Goal: Task Accomplishment & Management: Use online tool/utility

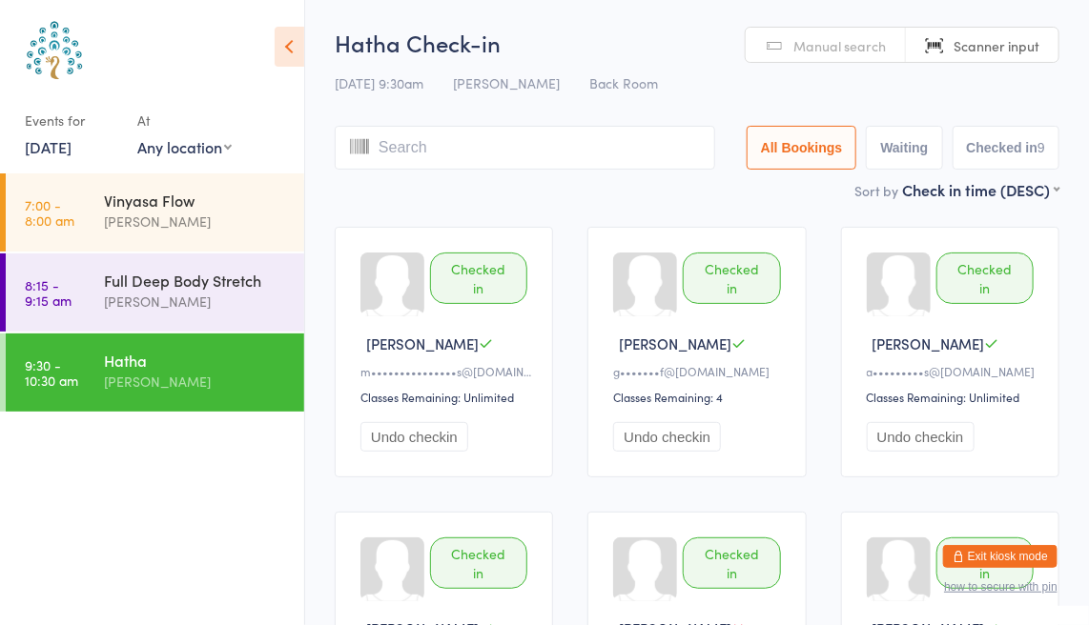
click at [286, 44] on icon at bounding box center [290, 47] width 30 height 40
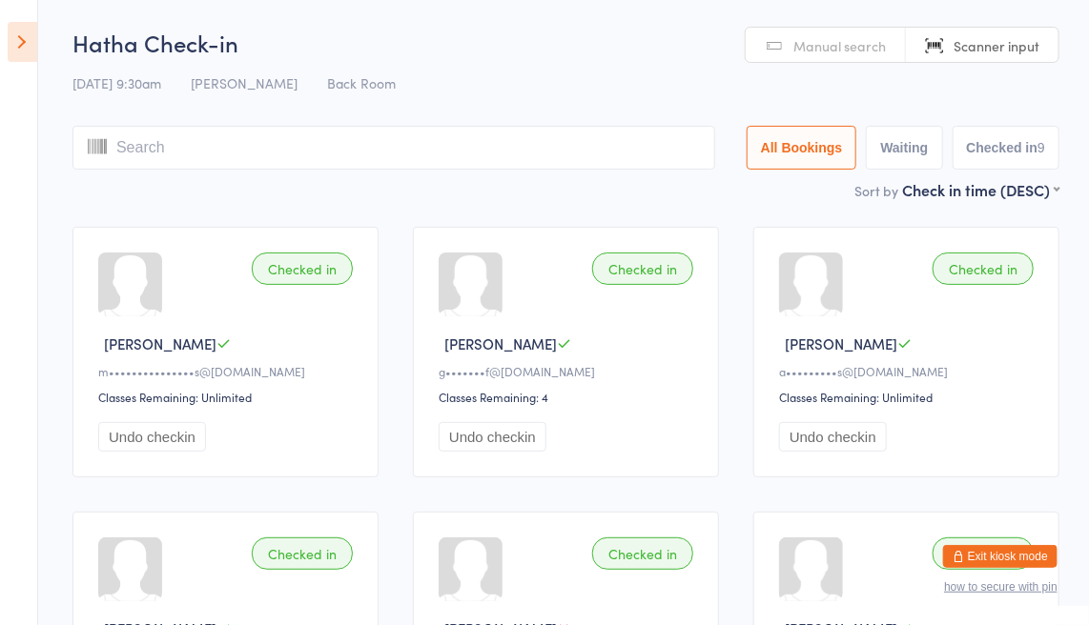
click at [15, 48] on icon at bounding box center [23, 42] width 30 height 40
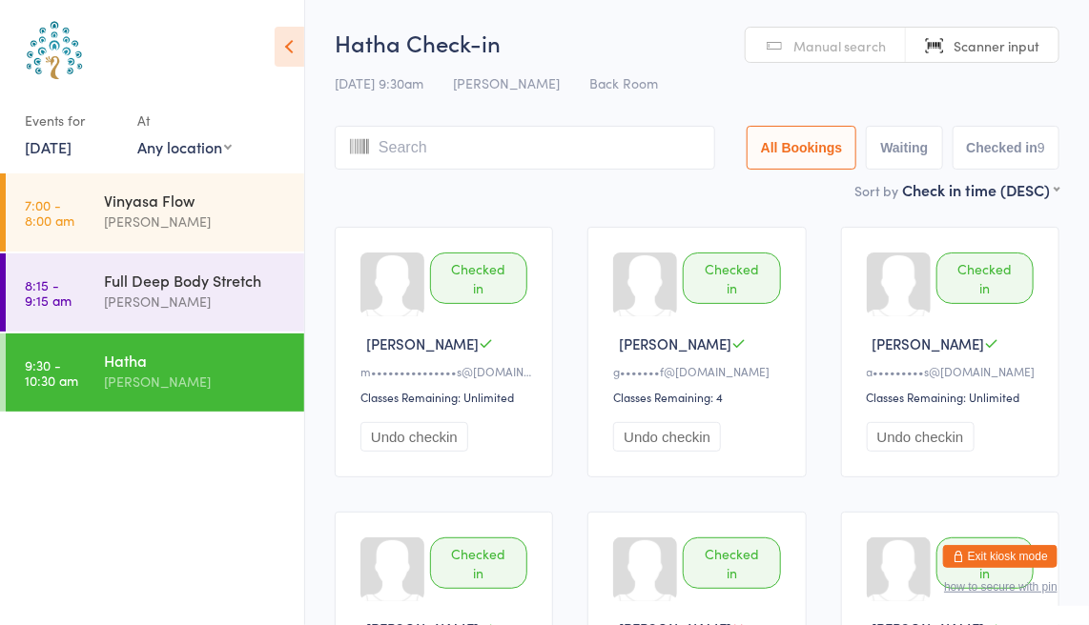
click at [159, 368] on div "Hatha" at bounding box center [196, 360] width 184 height 21
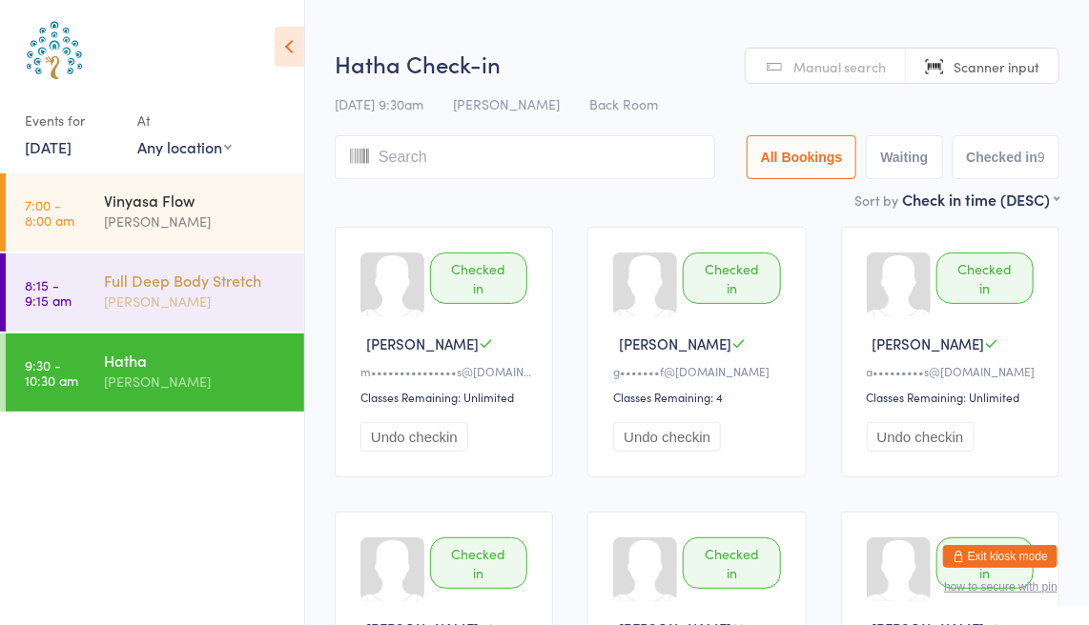
click at [173, 284] on div "Full Deep Body Stretch" at bounding box center [196, 280] width 184 height 21
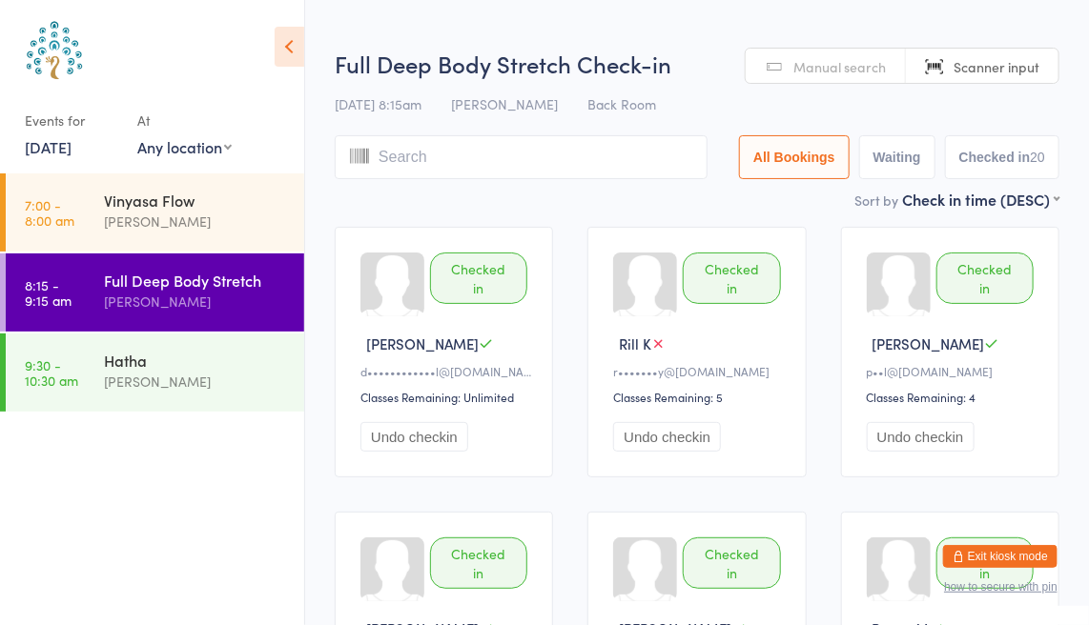
click at [72, 148] on link "[DATE]" at bounding box center [48, 146] width 47 height 21
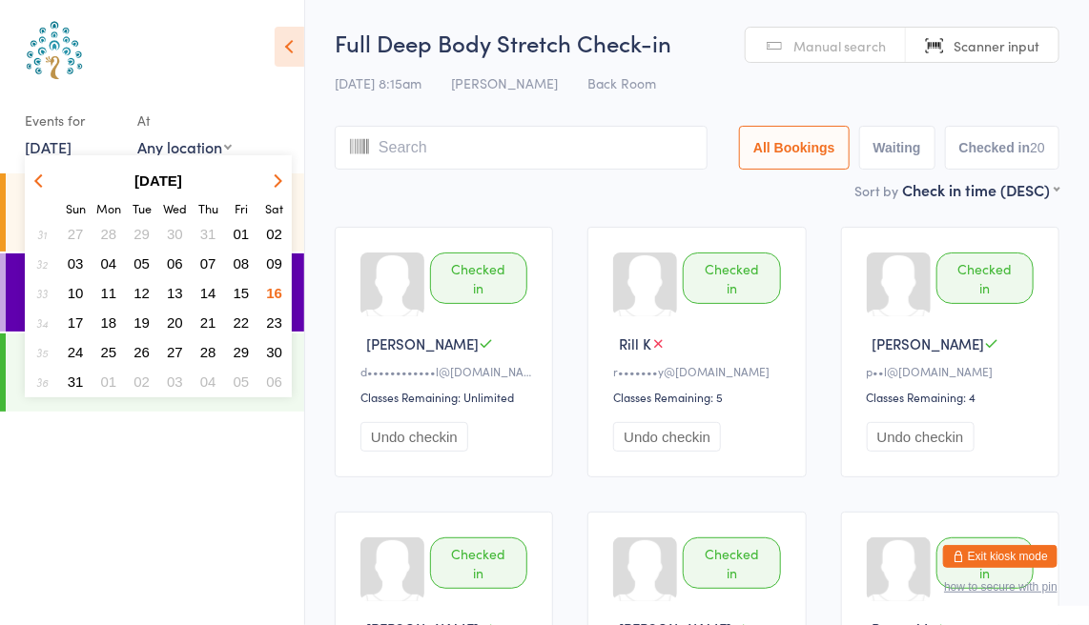
click at [77, 315] on span "17" at bounding box center [76, 323] width 16 height 16
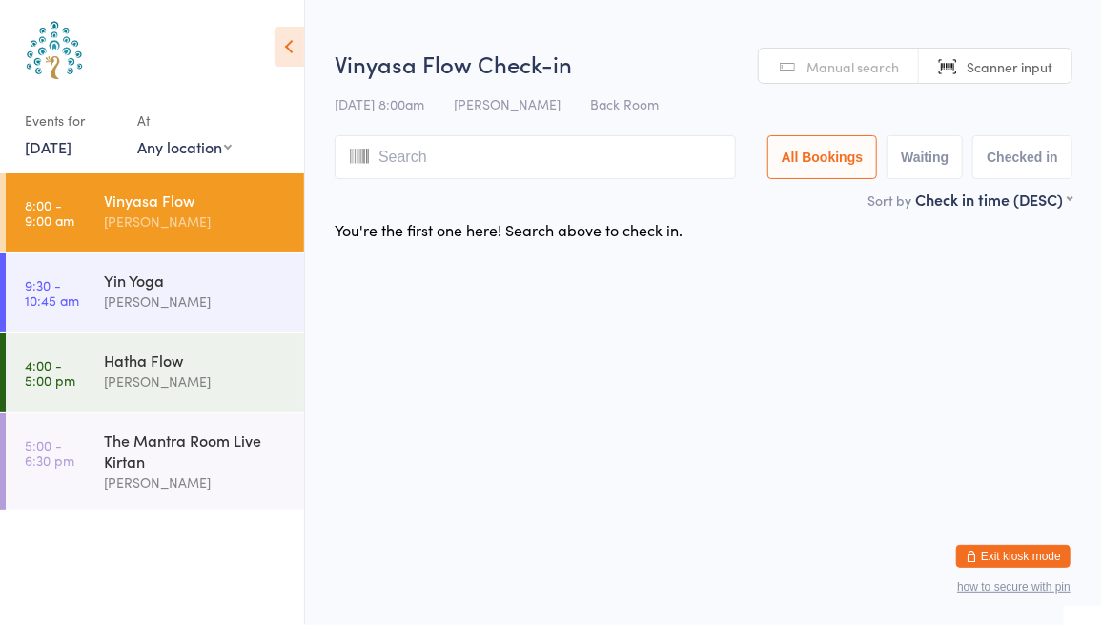
click at [146, 203] on div "Vinyasa Flow" at bounding box center [196, 200] width 184 height 21
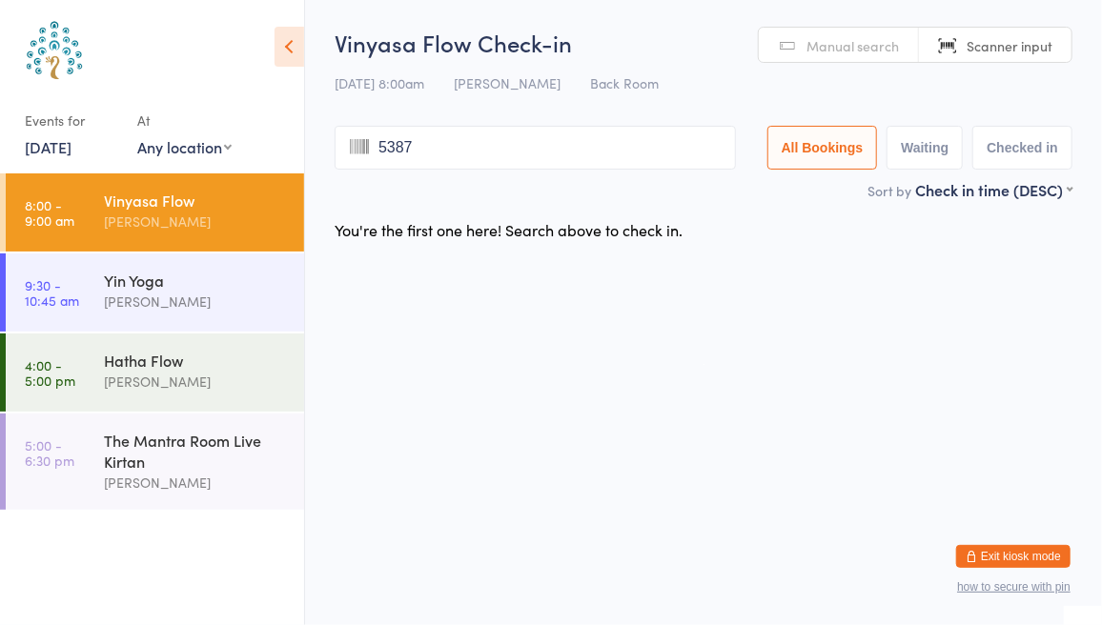
type input "5387"
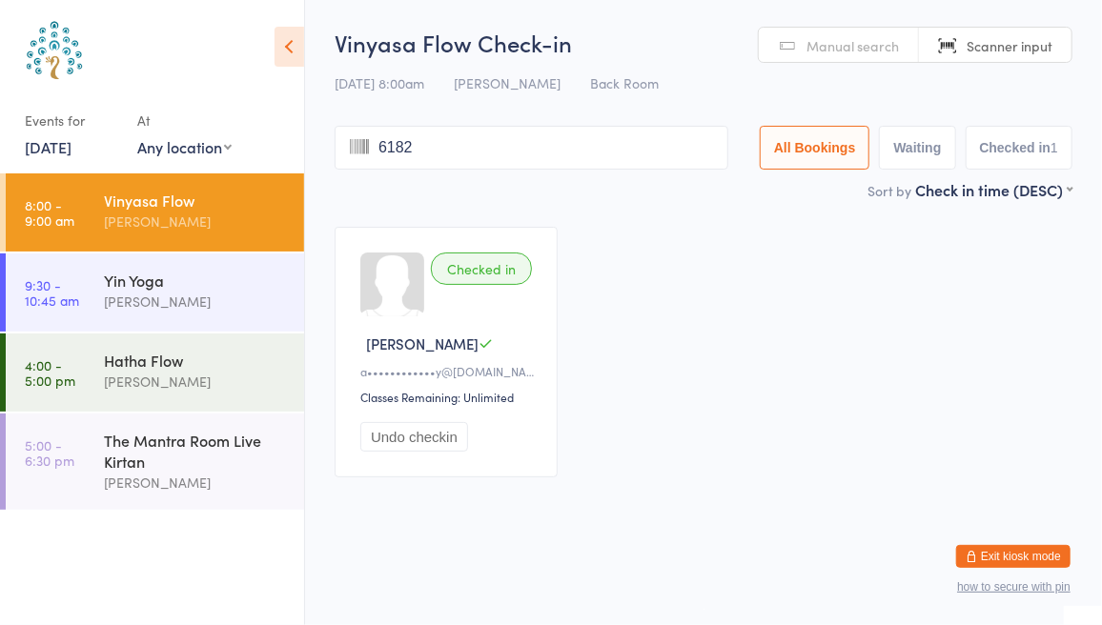
type input "6182"
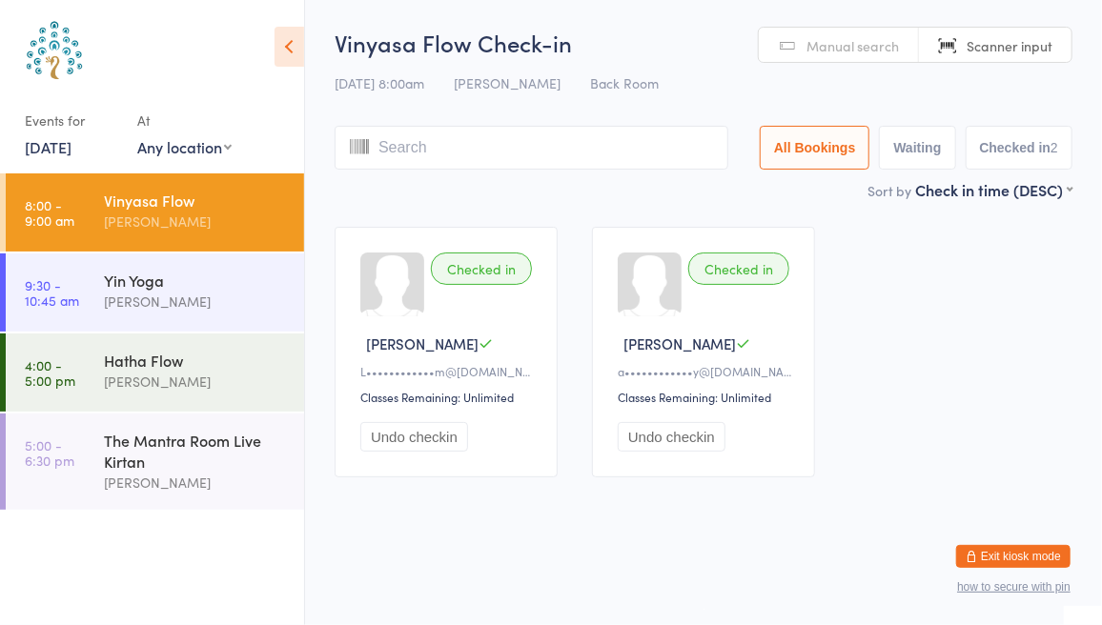
click at [861, 42] on span "Manual search" at bounding box center [853, 45] width 92 height 19
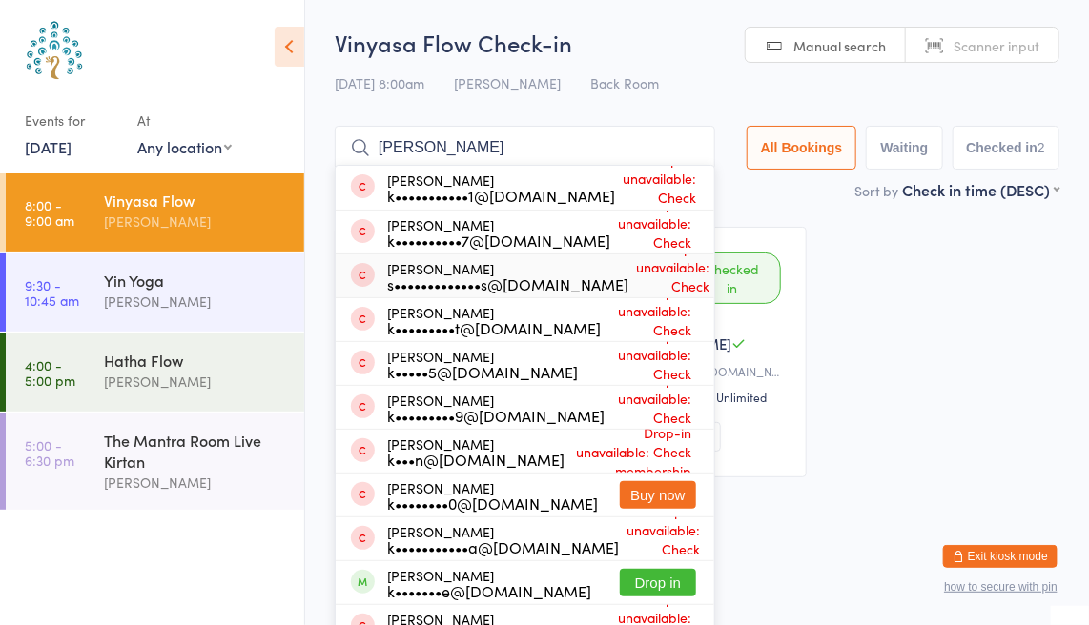
type input "[PERSON_NAME]"
click at [521, 278] on div "s•••••••••••••s@[DOMAIN_NAME]" at bounding box center [507, 284] width 241 height 15
type input "[PERSON_NAME]"
click at [368, 267] on span at bounding box center [363, 275] width 24 height 24
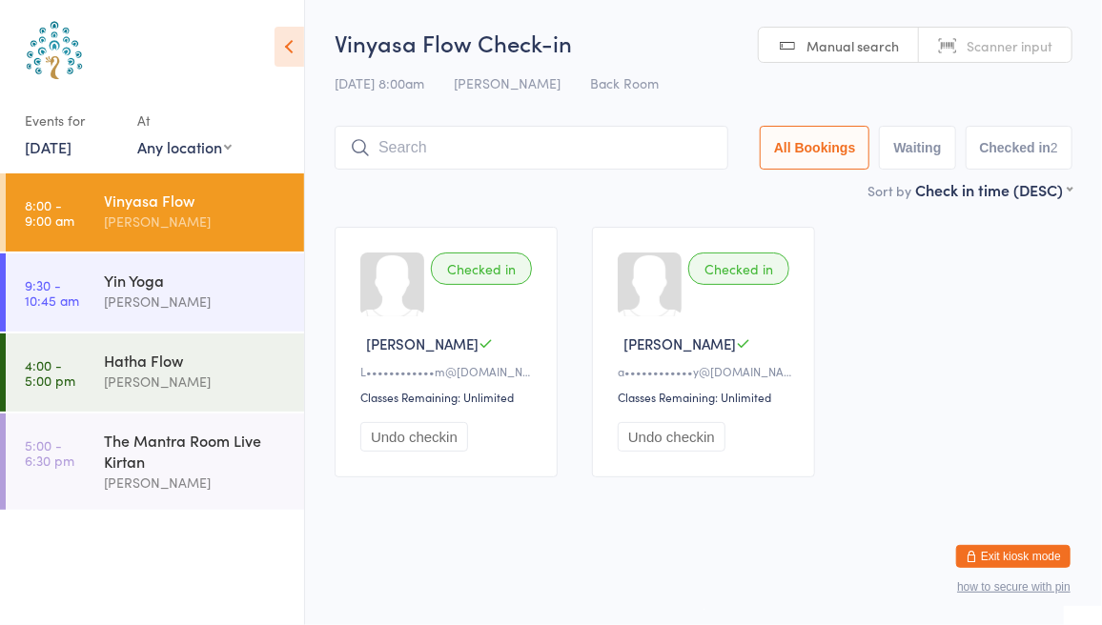
click at [995, 41] on span "Scanner input" at bounding box center [1010, 45] width 86 height 19
click at [845, 61] on link "Manual search" at bounding box center [839, 46] width 160 height 36
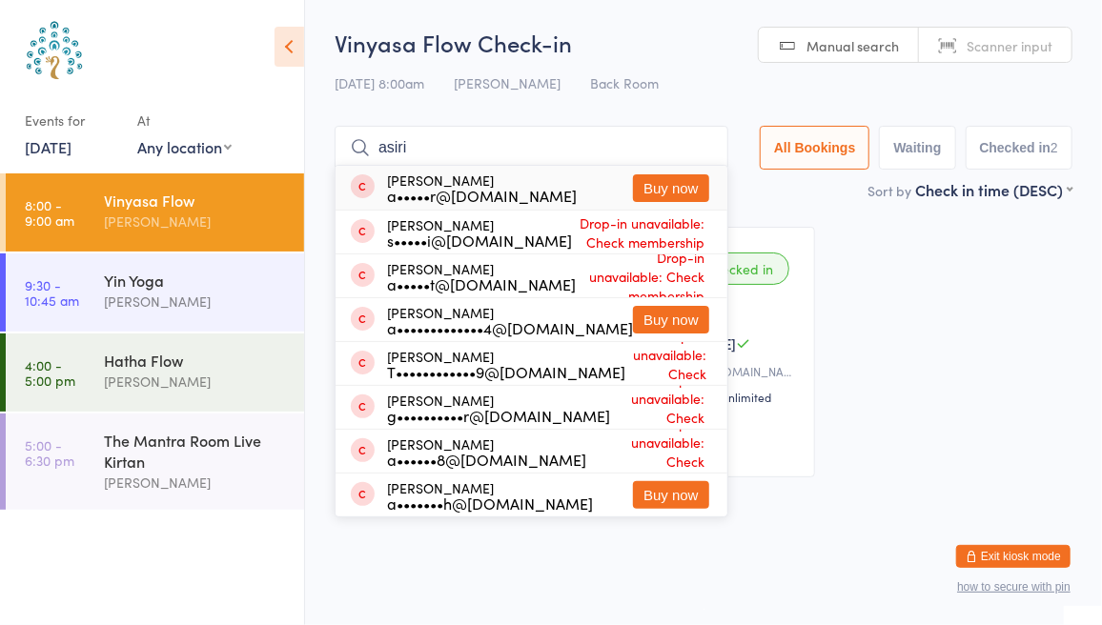
type input "asiri"
click at [1009, 47] on span "Scanner input" at bounding box center [1010, 45] width 86 height 19
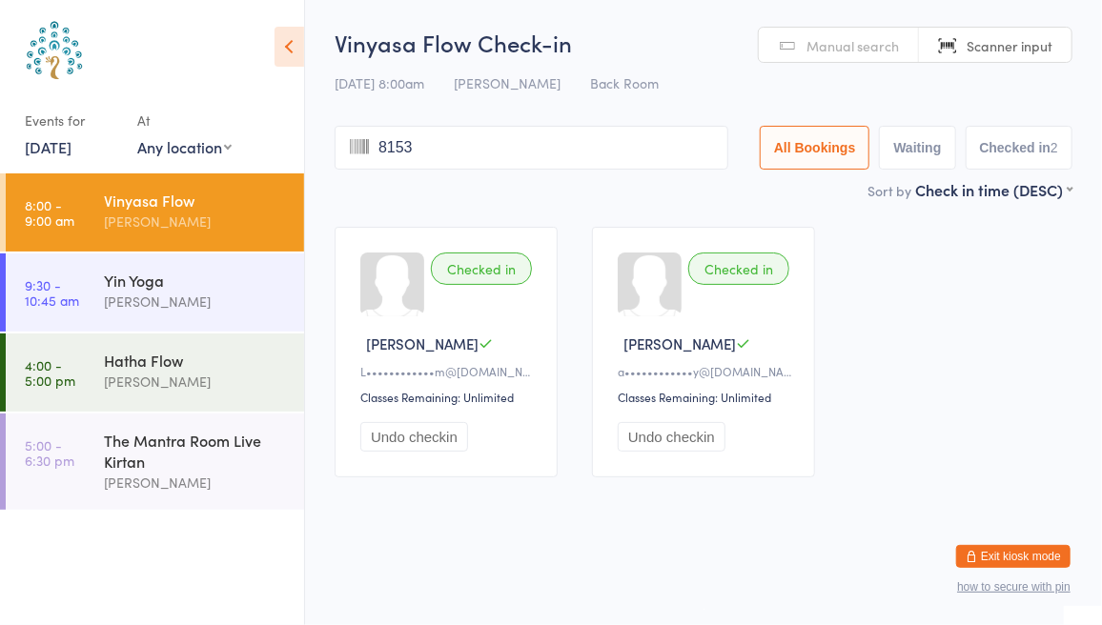
type input "8153"
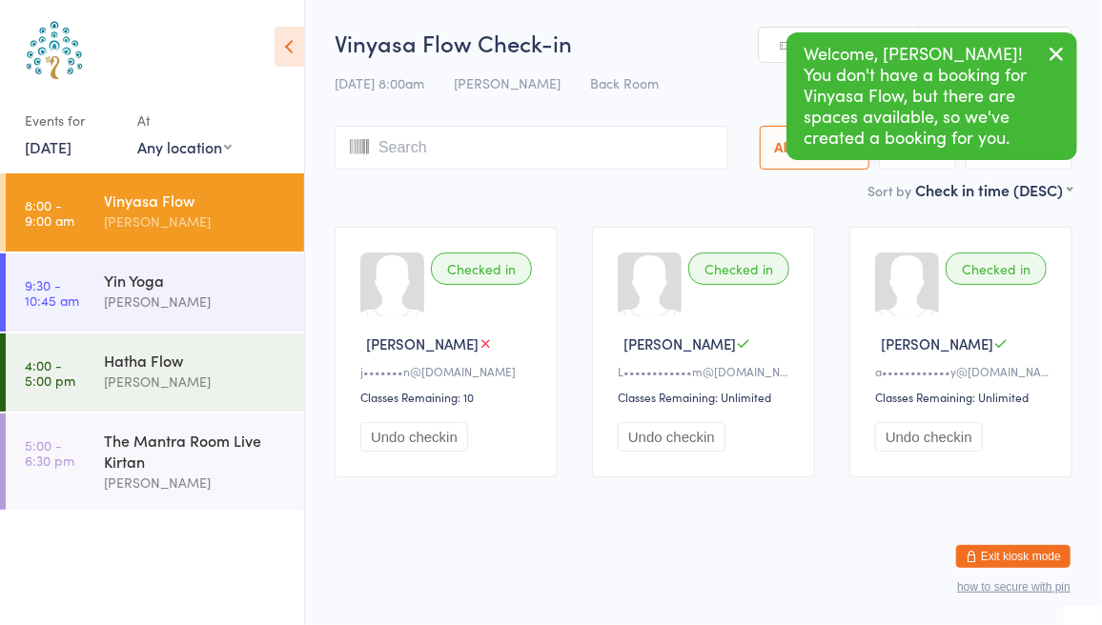
click at [1057, 48] on icon "button" at bounding box center [1056, 54] width 23 height 24
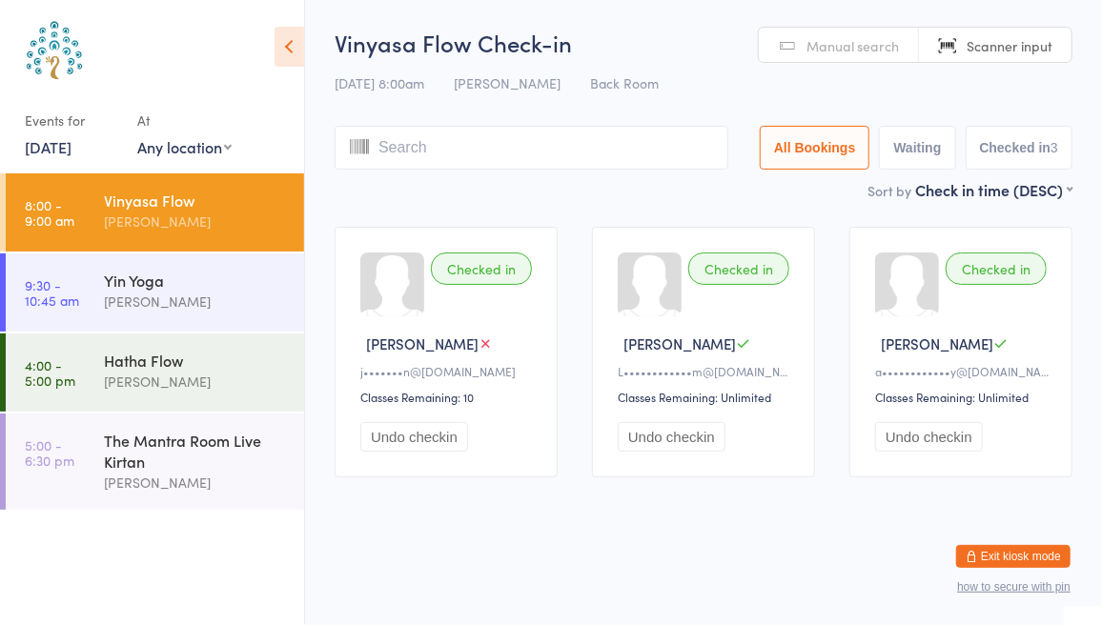
click at [837, 40] on span "Manual search" at bounding box center [853, 45] width 92 height 19
click at [981, 40] on span "Scanner input" at bounding box center [1010, 45] width 86 height 19
type input "7669"
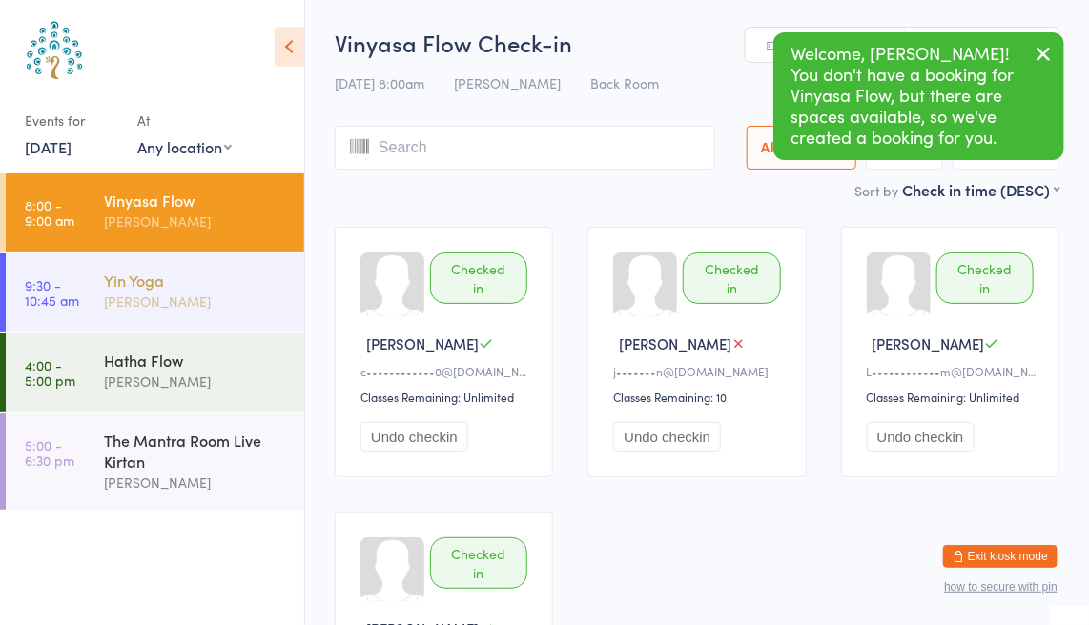
click at [127, 292] on div "[PERSON_NAME]" at bounding box center [196, 302] width 184 height 22
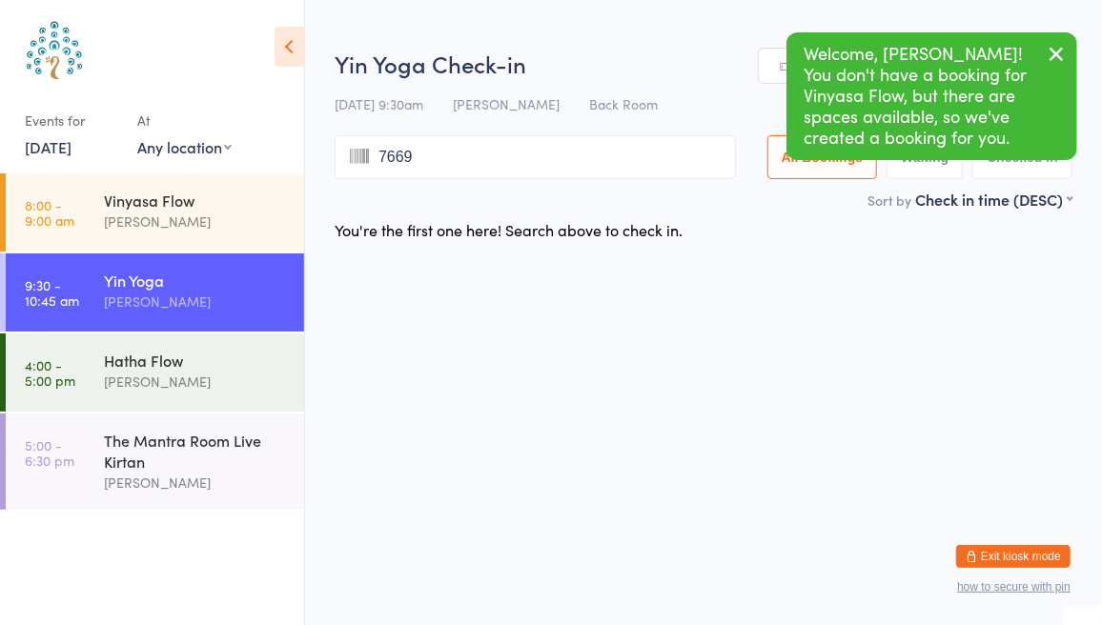
type input "7669"
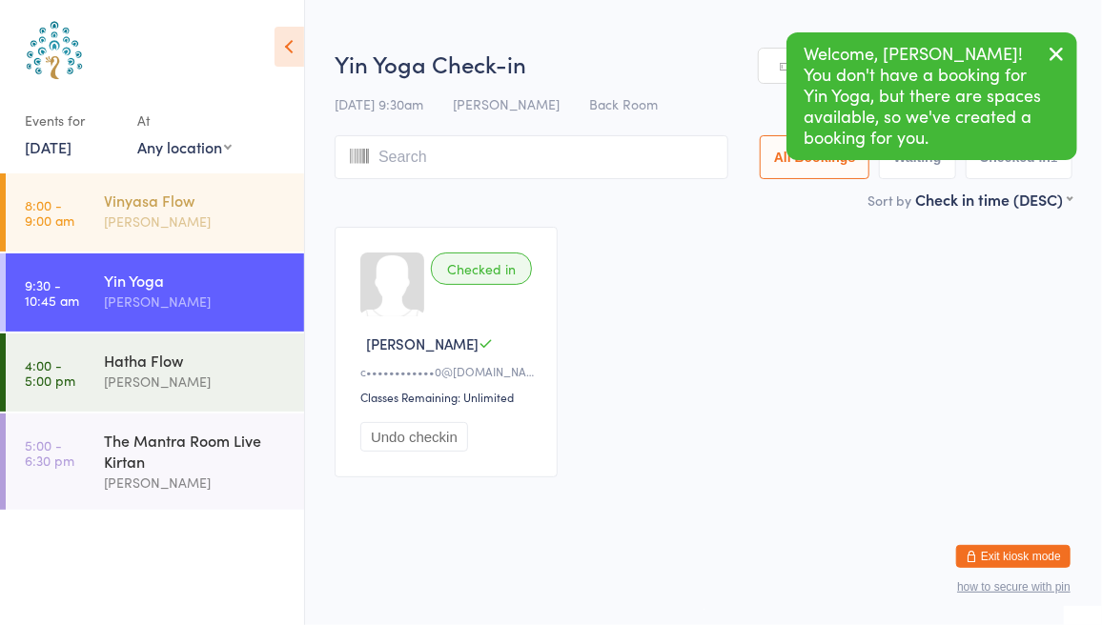
click at [113, 200] on div "Vinyasa Flow" at bounding box center [196, 200] width 184 height 21
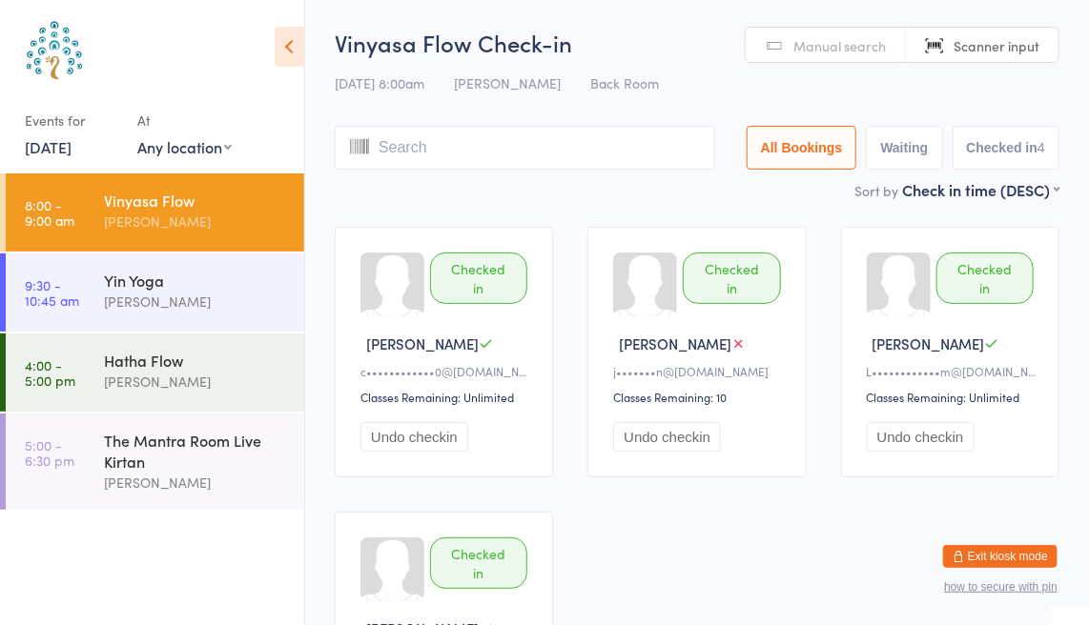
type input "a"
click at [817, 45] on span "Manual search" at bounding box center [839, 45] width 92 height 19
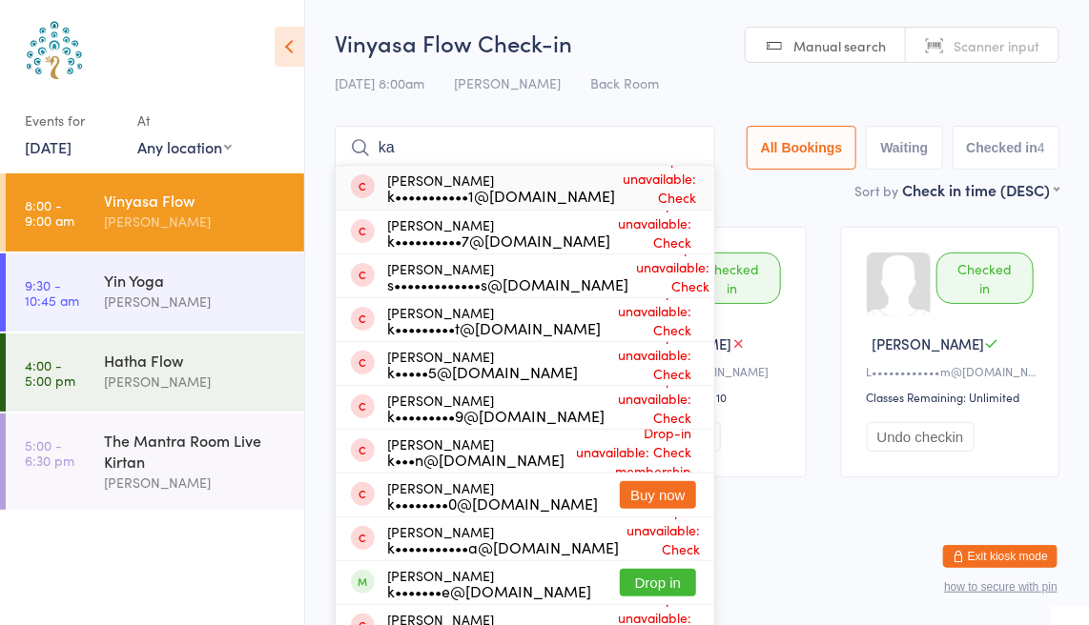
type input "k"
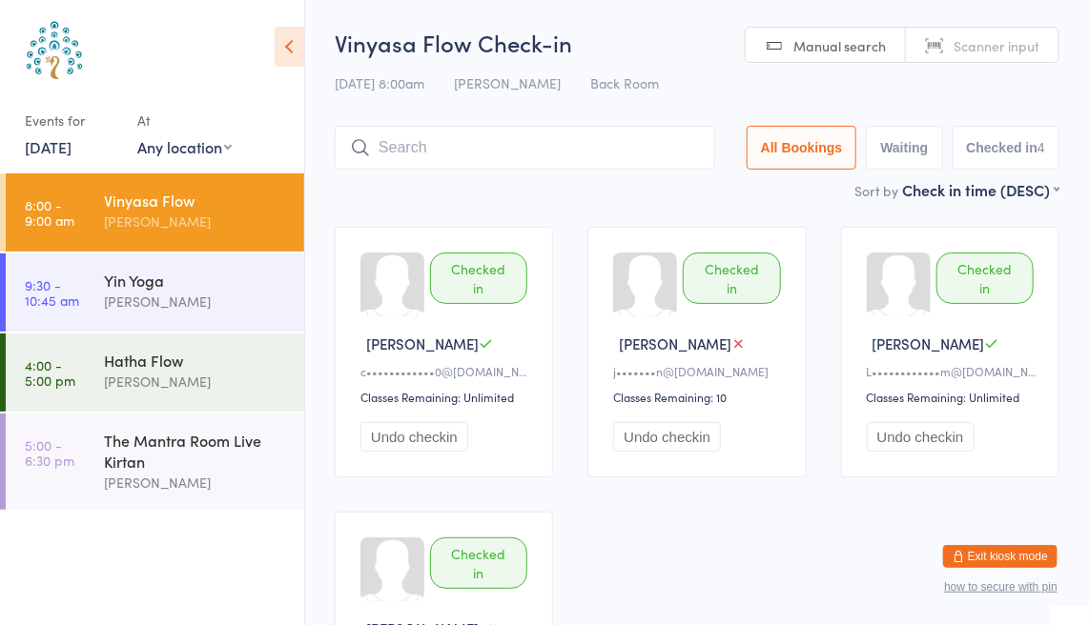
click at [1014, 46] on span "Scanner input" at bounding box center [996, 45] width 86 height 19
type input "asiri"
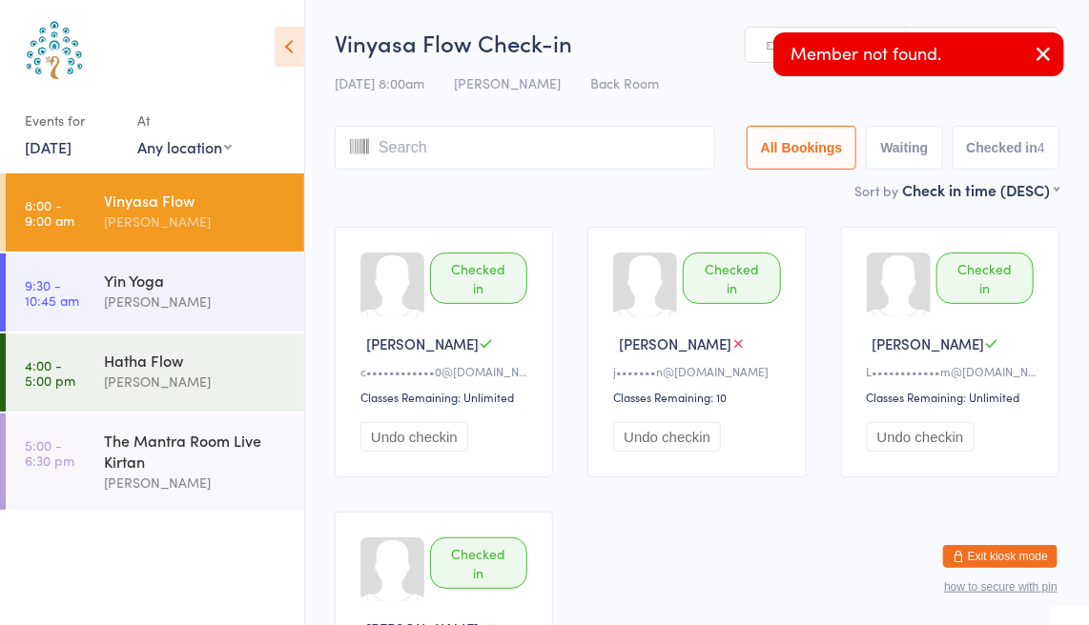
click at [1044, 51] on icon "button" at bounding box center [1043, 54] width 23 height 24
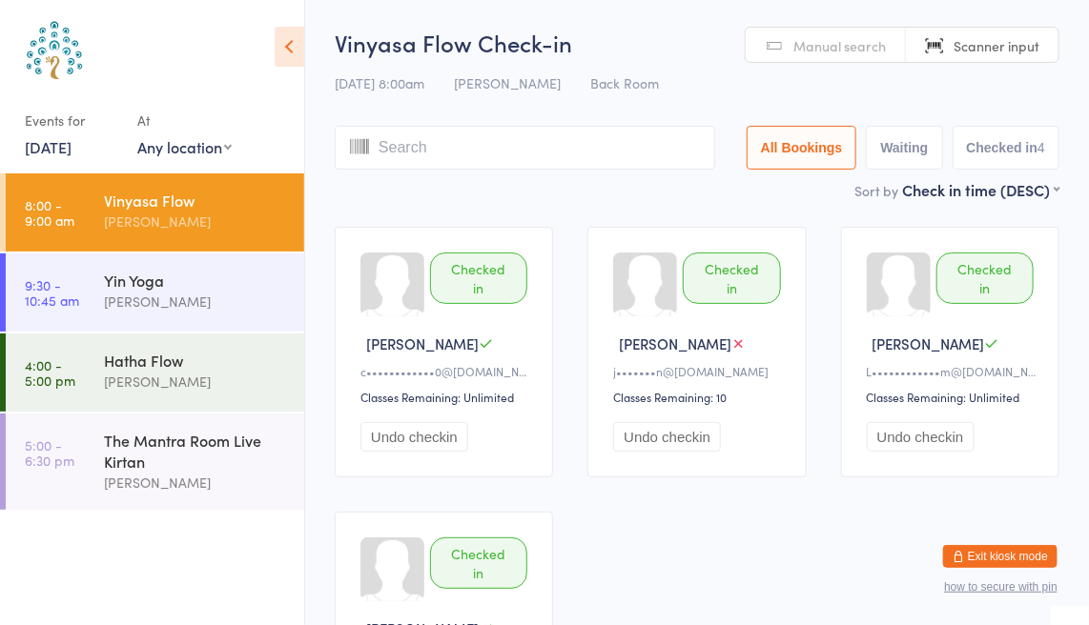
click at [839, 31] on link "Manual search" at bounding box center [826, 46] width 160 height 36
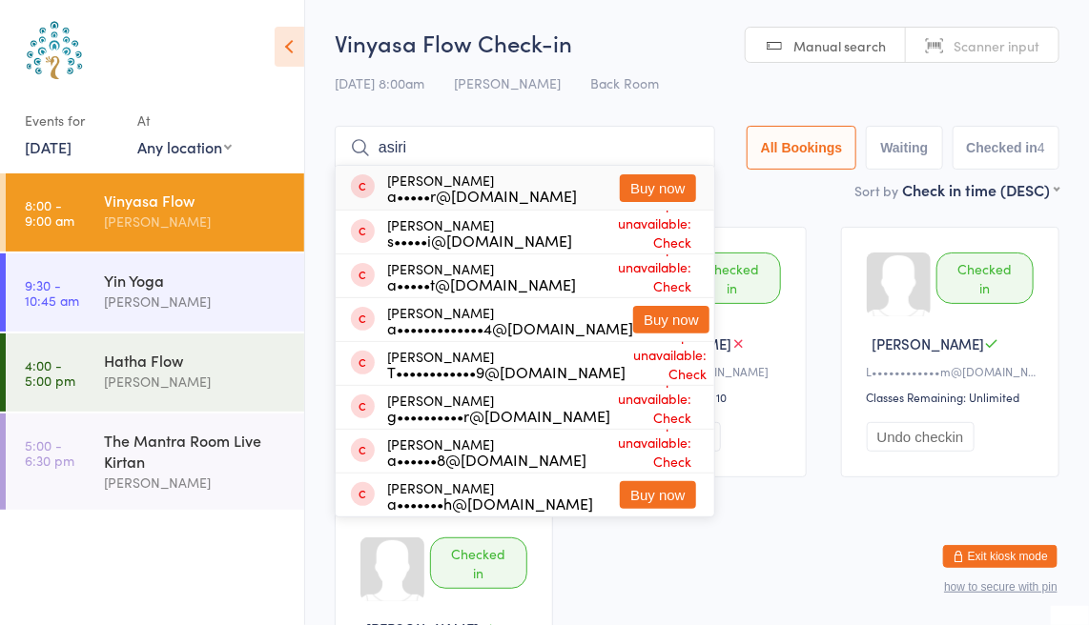
type input "asiri"
click at [646, 183] on button "Buy now" at bounding box center [658, 188] width 76 height 28
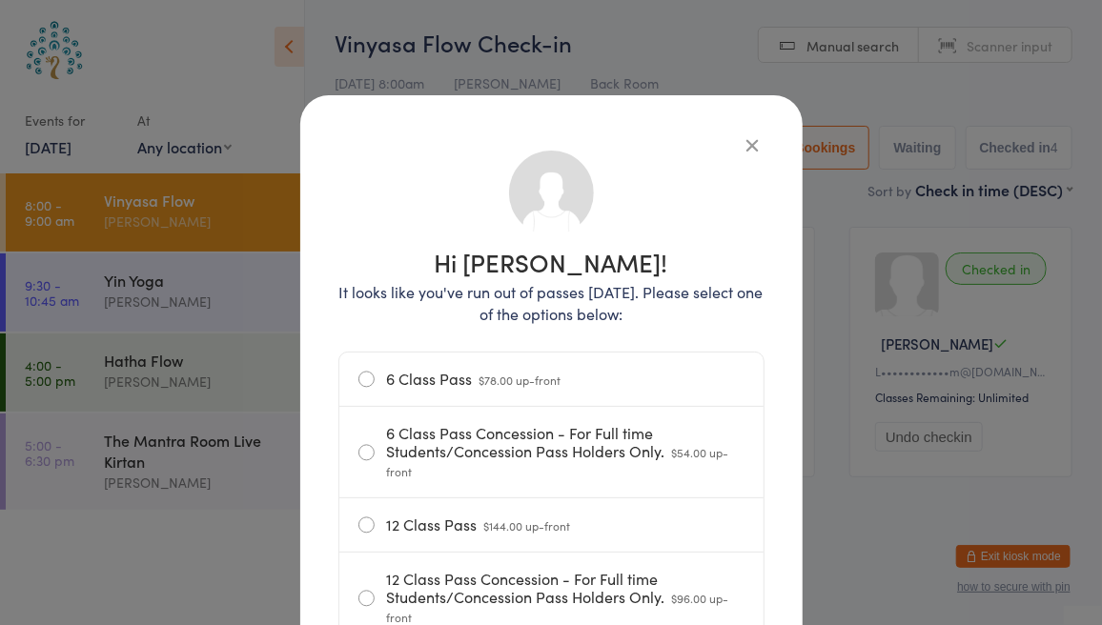
click at [743, 149] on icon "button" at bounding box center [753, 144] width 21 height 21
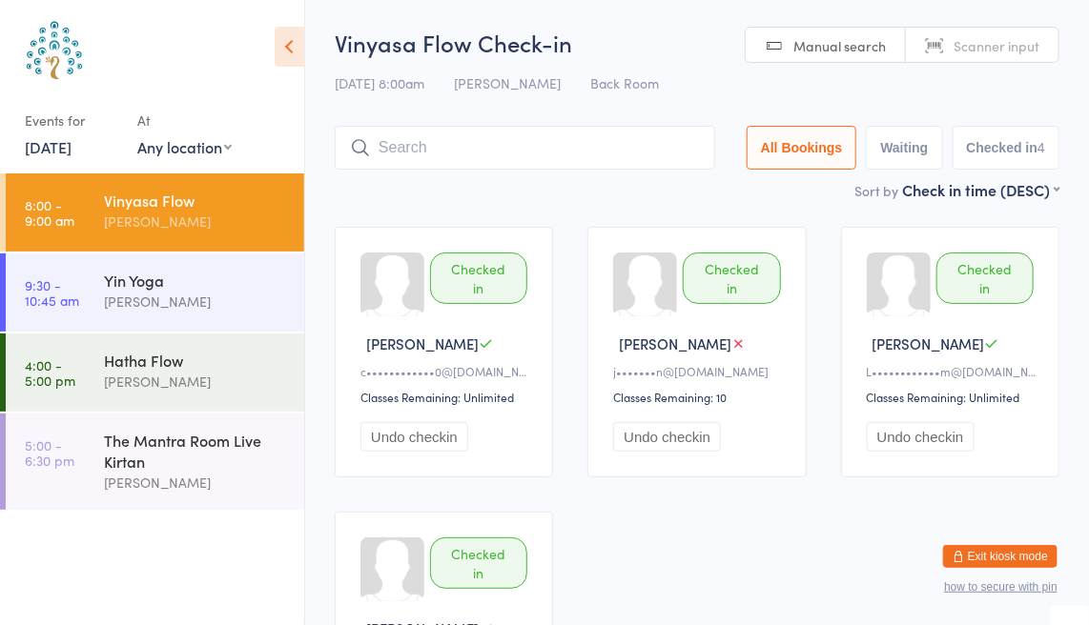
click at [979, 43] on span "Scanner input" at bounding box center [996, 45] width 86 height 19
click at [821, 37] on span "Manual search" at bounding box center [839, 45] width 92 height 19
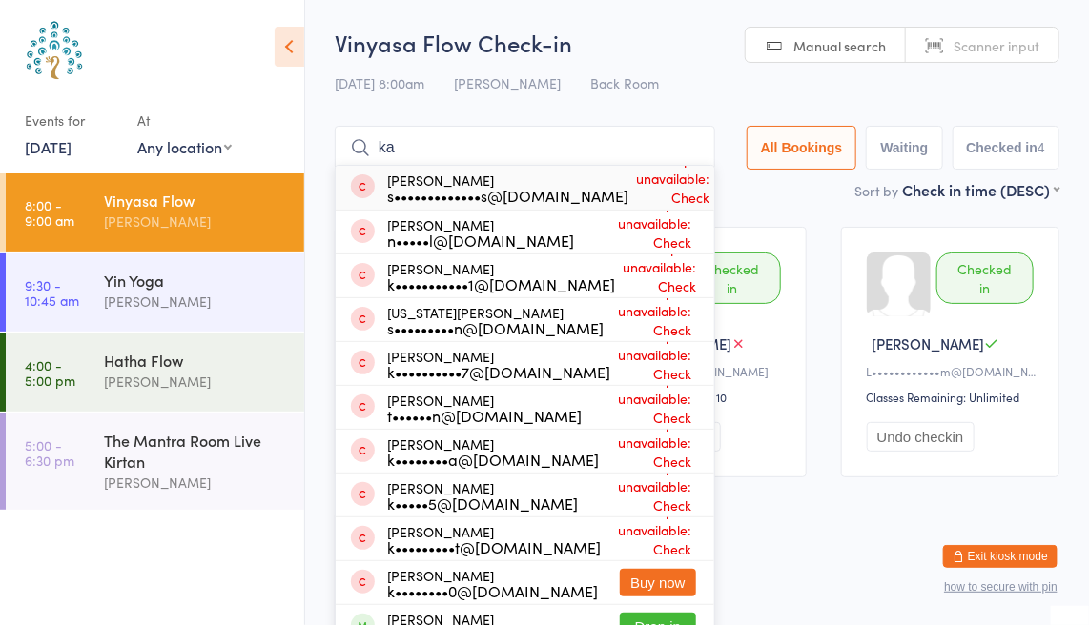
type input "k"
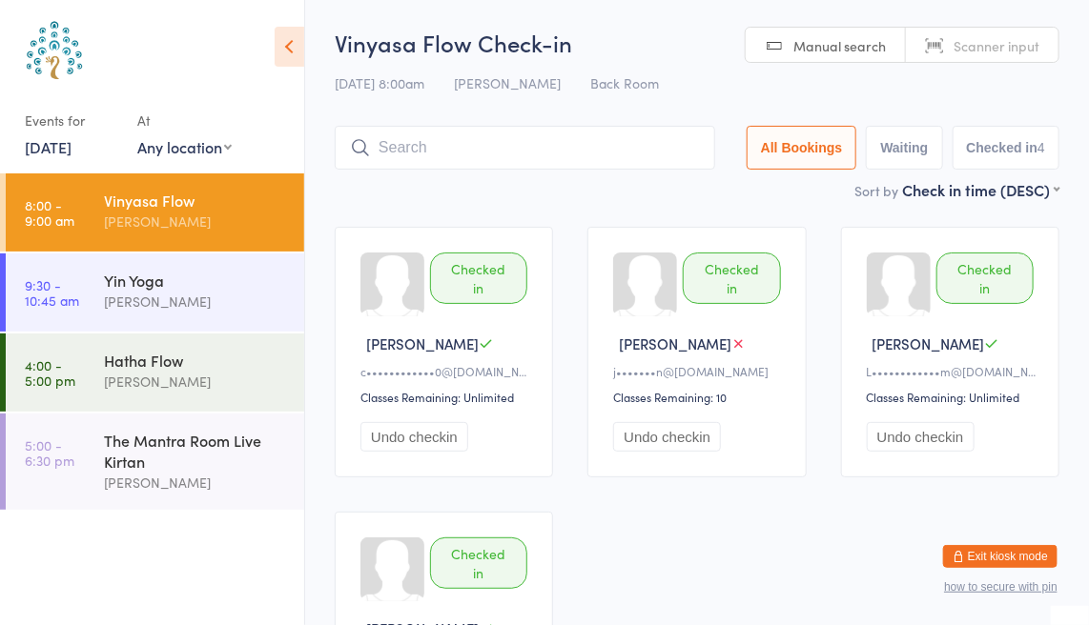
click at [966, 42] on span "Scanner input" at bounding box center [996, 45] width 86 height 19
type input "8175"
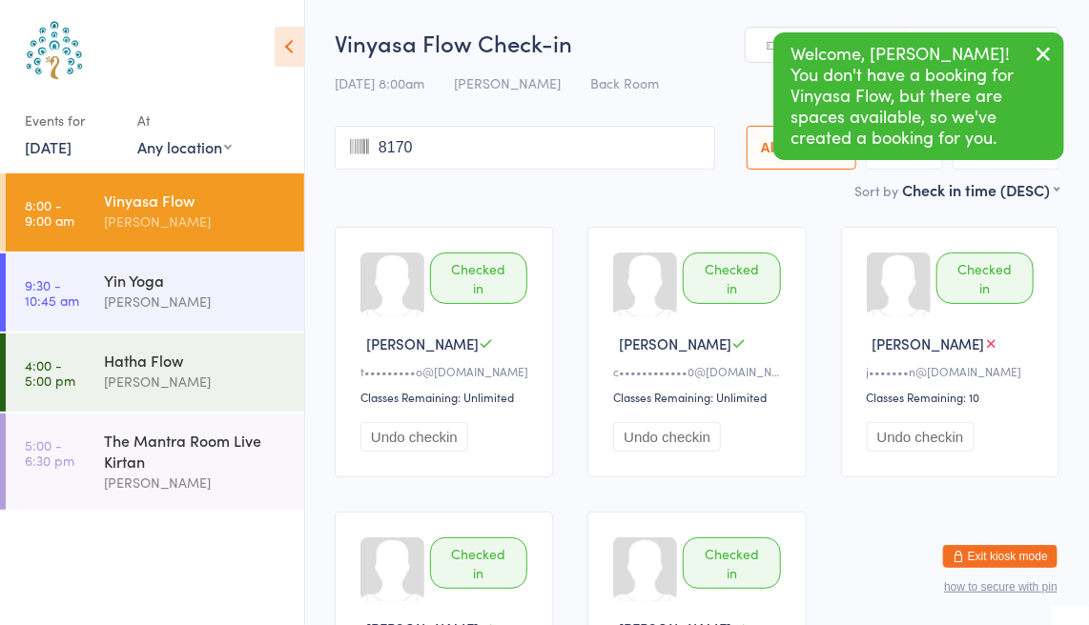
type input "8170"
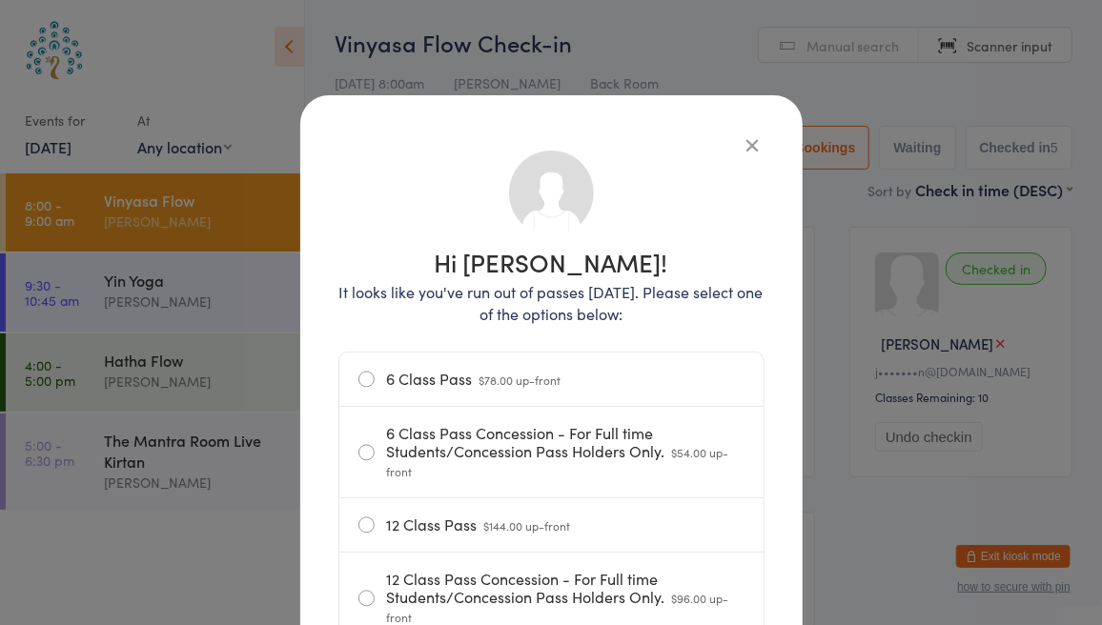
click at [743, 146] on icon "button" at bounding box center [753, 144] width 21 height 21
